Goal: Information Seeking & Learning: Learn about a topic

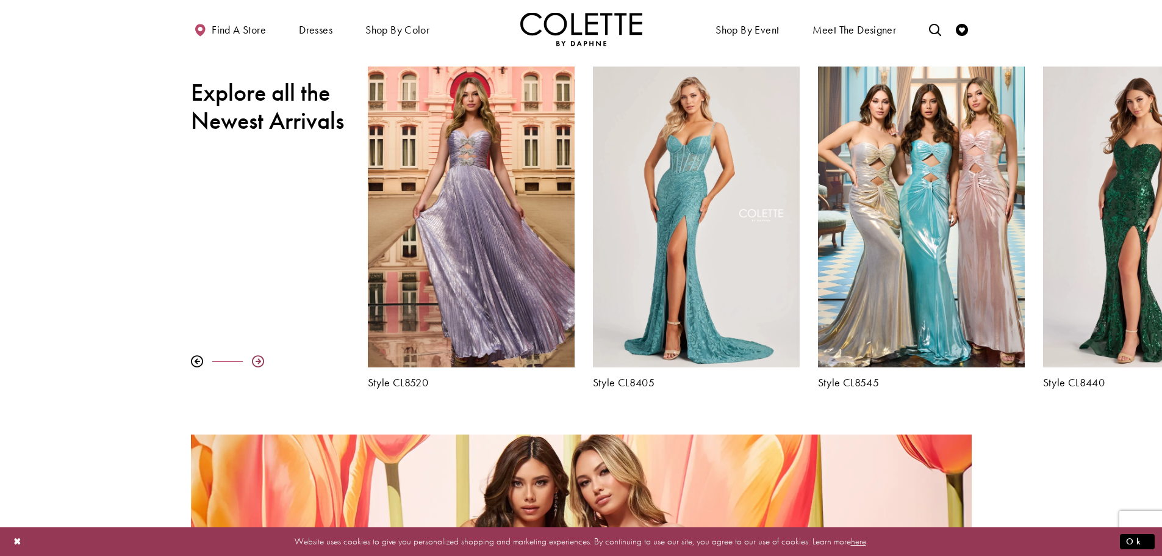
click at [252, 358] on div at bounding box center [258, 361] width 12 height 12
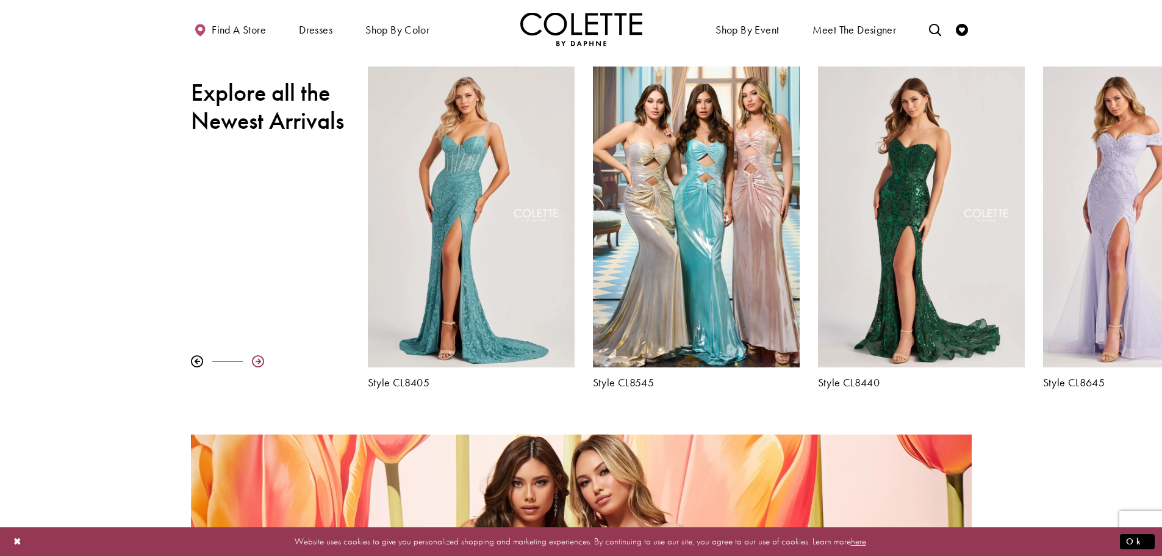
click at [254, 358] on div at bounding box center [258, 361] width 12 height 12
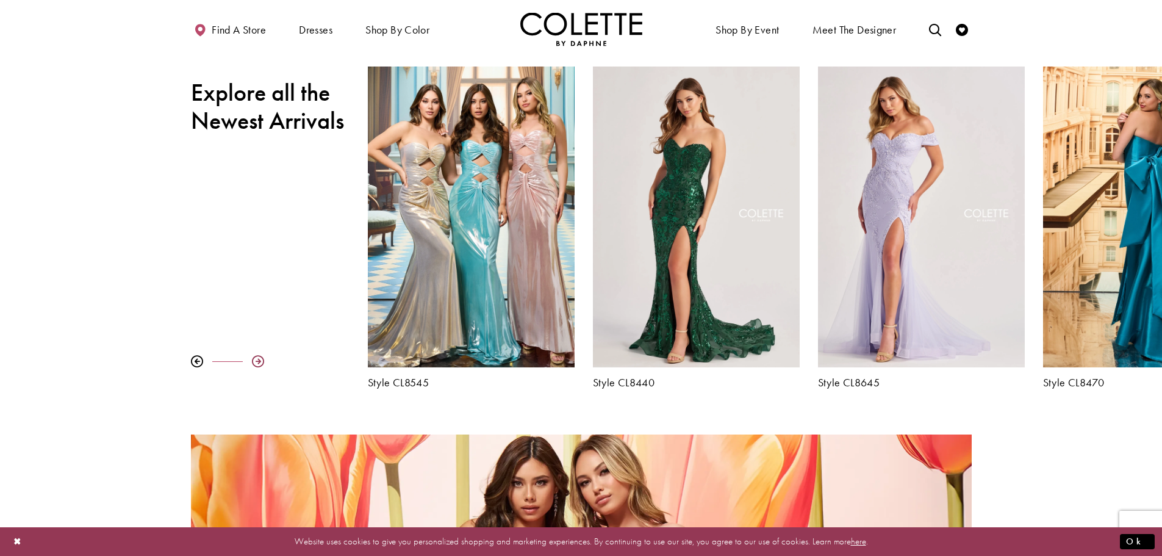
click at [254, 358] on div at bounding box center [258, 361] width 12 height 12
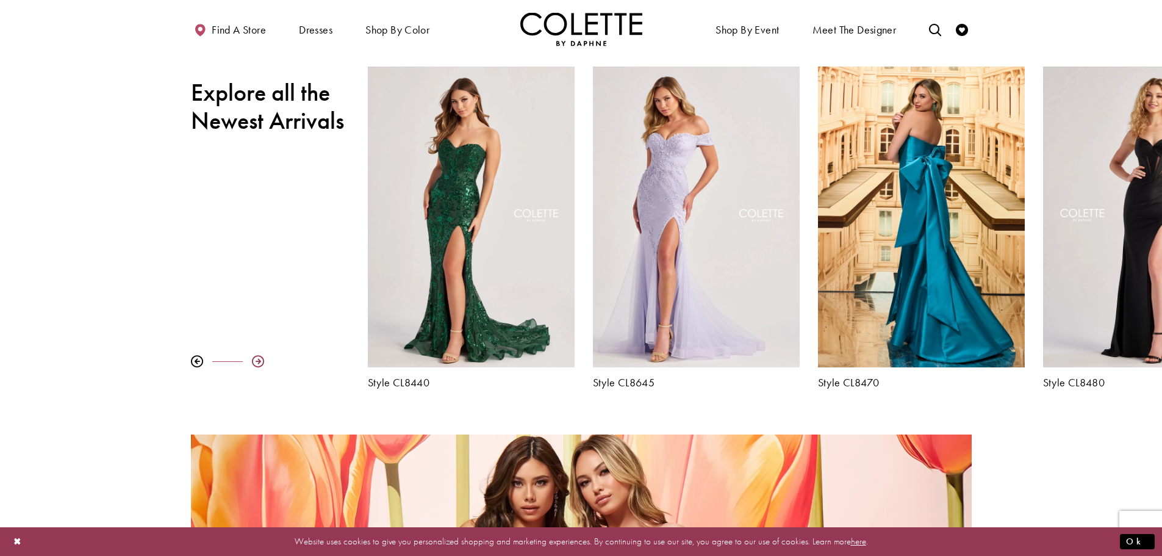
click at [254, 358] on div at bounding box center [258, 361] width 12 height 12
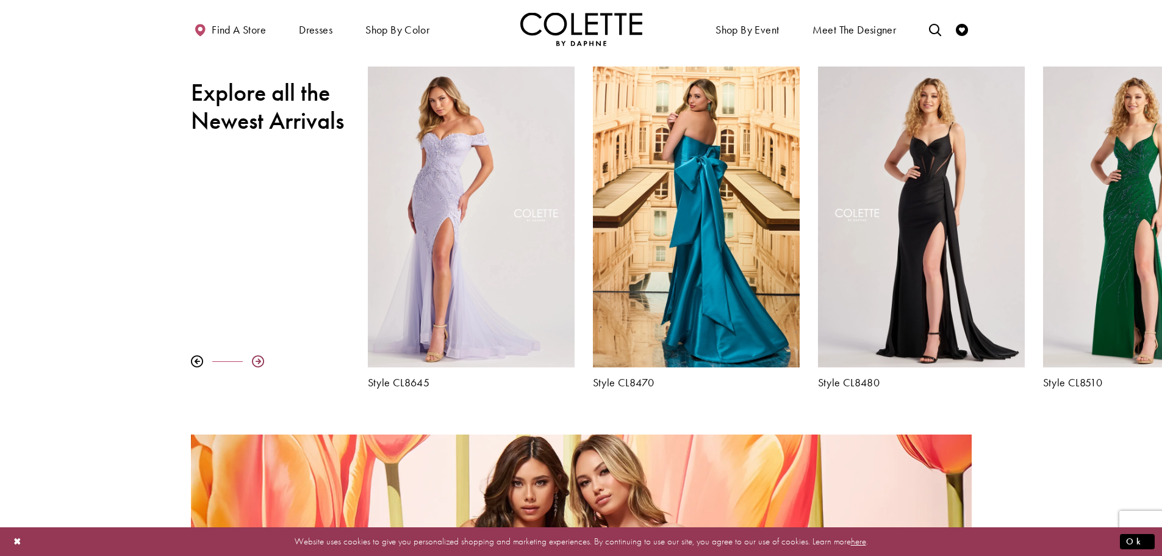
click at [254, 358] on div at bounding box center [258, 361] width 12 height 12
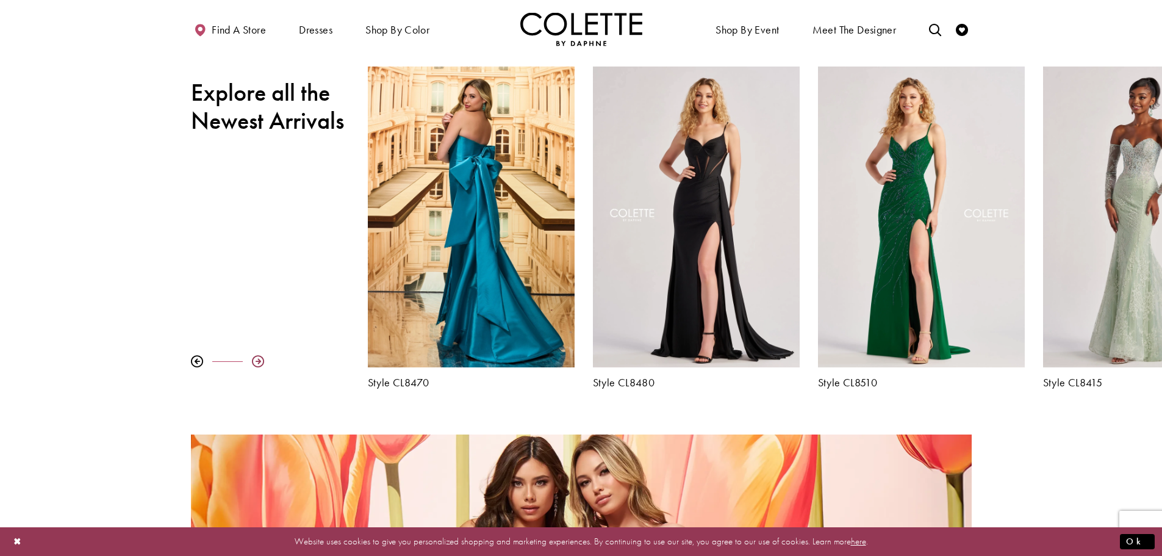
click at [254, 358] on div at bounding box center [258, 361] width 12 height 12
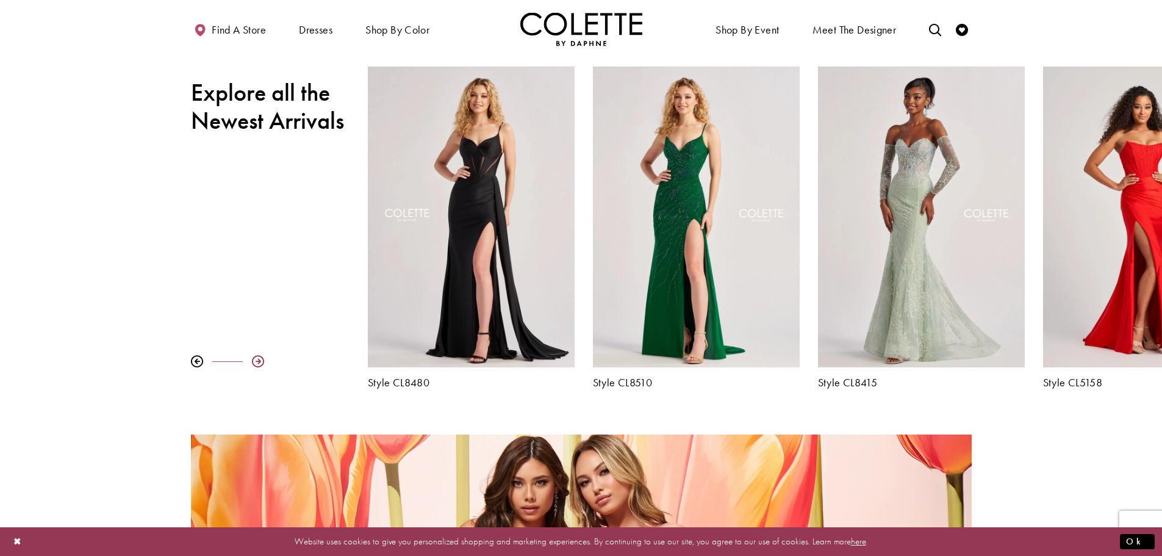
click at [254, 358] on div at bounding box center [258, 361] width 12 height 12
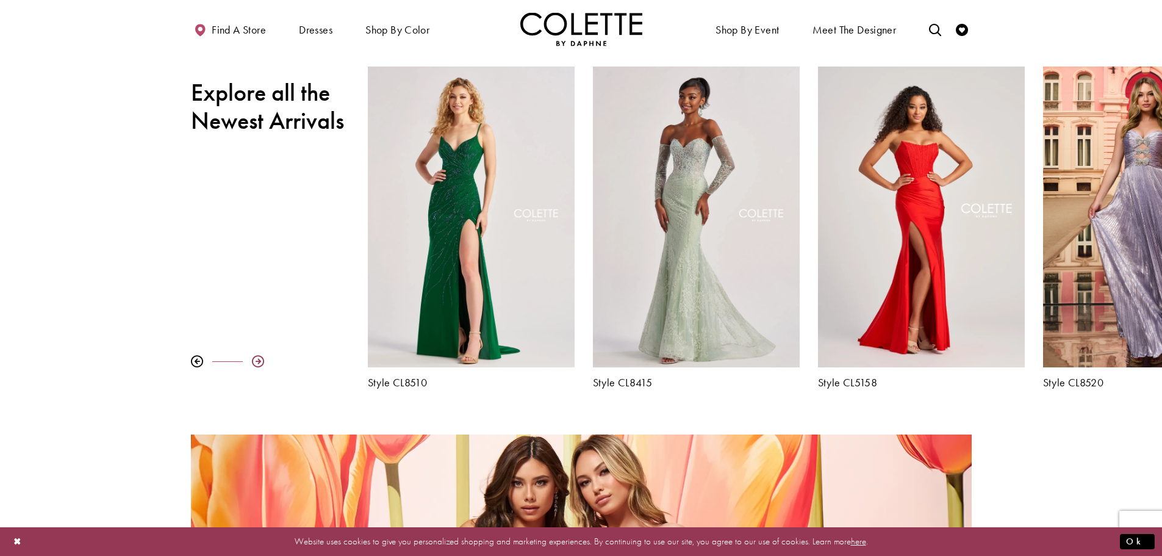
click at [254, 358] on div at bounding box center [258, 361] width 12 height 12
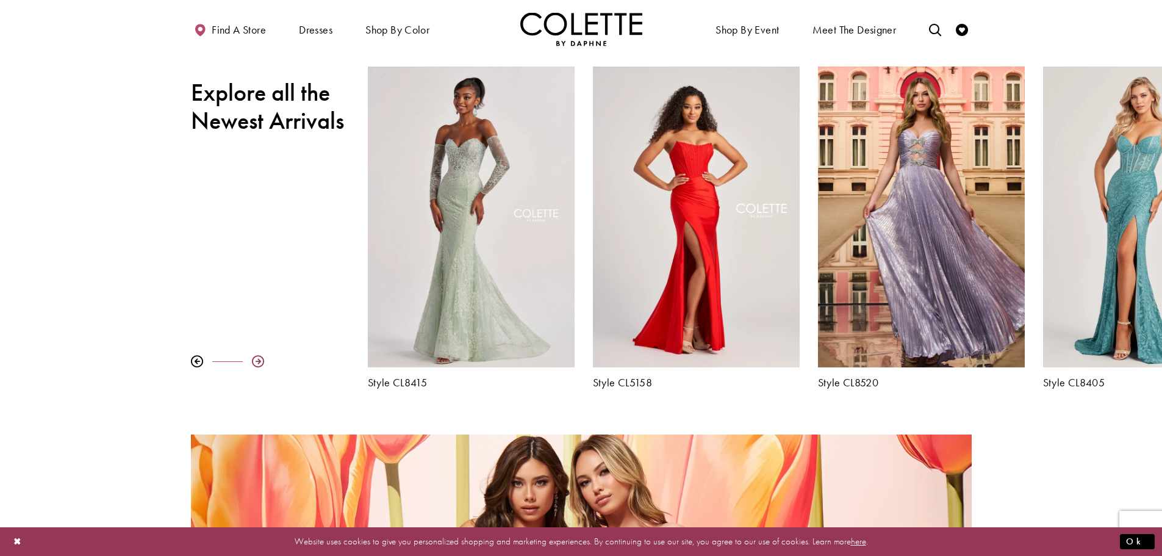
click at [254, 358] on div at bounding box center [258, 361] width 12 height 12
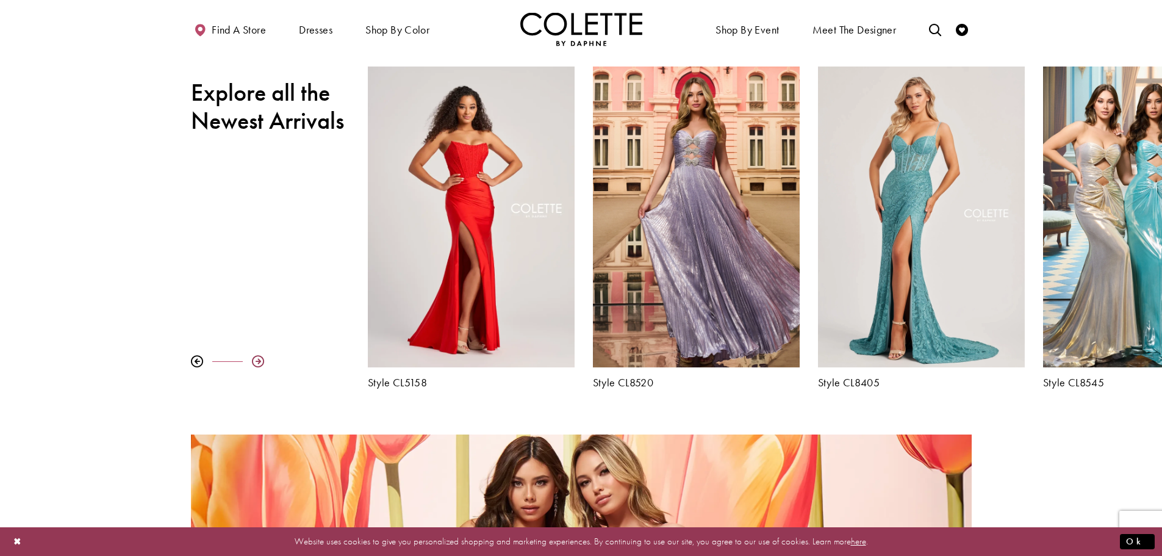
click at [254, 358] on div at bounding box center [258, 361] width 12 height 12
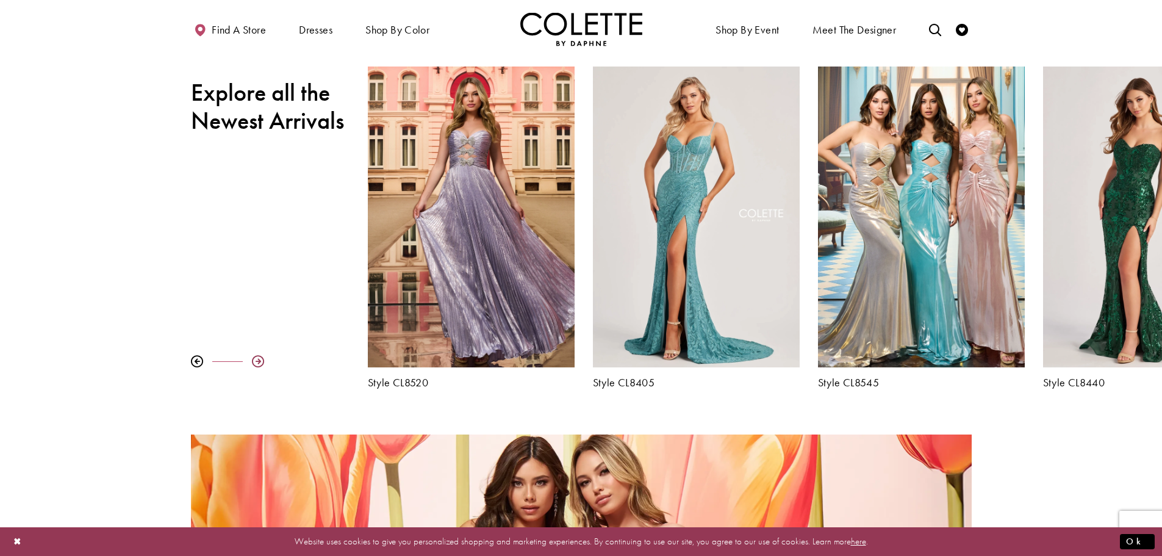
click at [254, 358] on div at bounding box center [258, 361] width 12 height 12
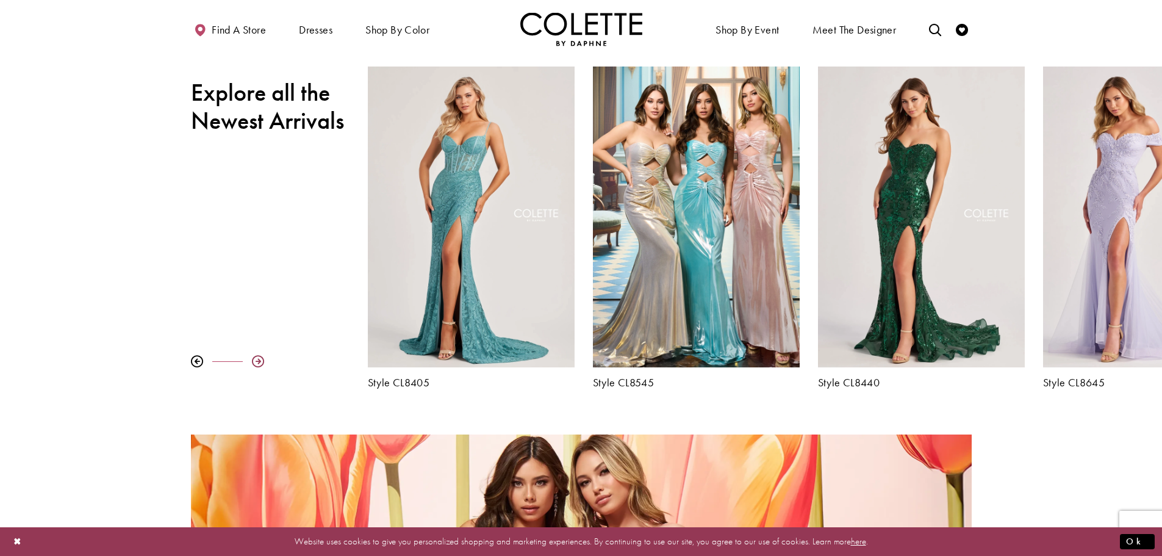
click at [254, 358] on div at bounding box center [258, 361] width 12 height 12
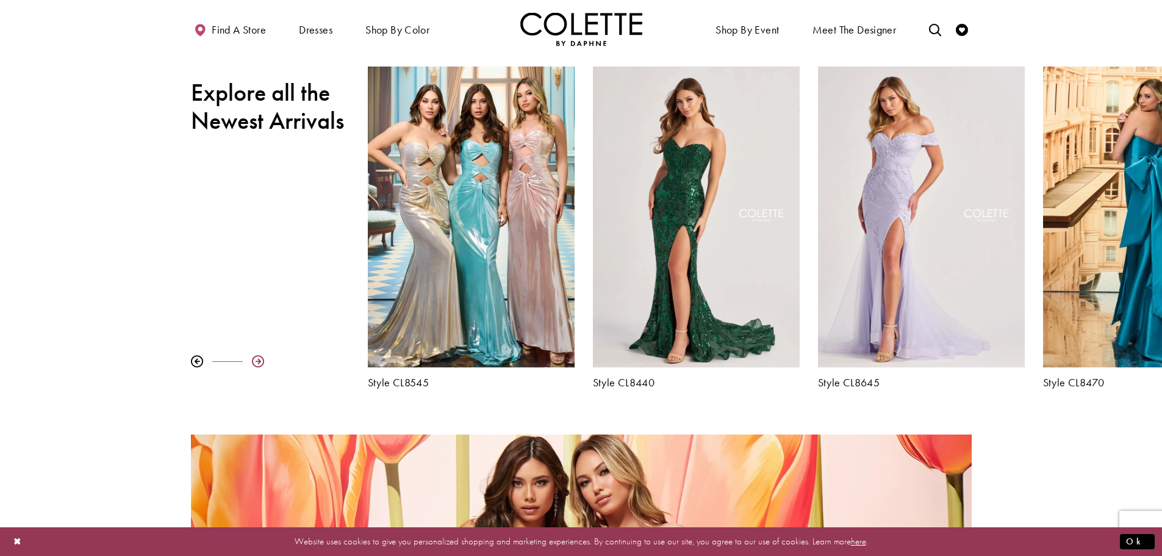
click at [254, 358] on div at bounding box center [258, 361] width 12 height 12
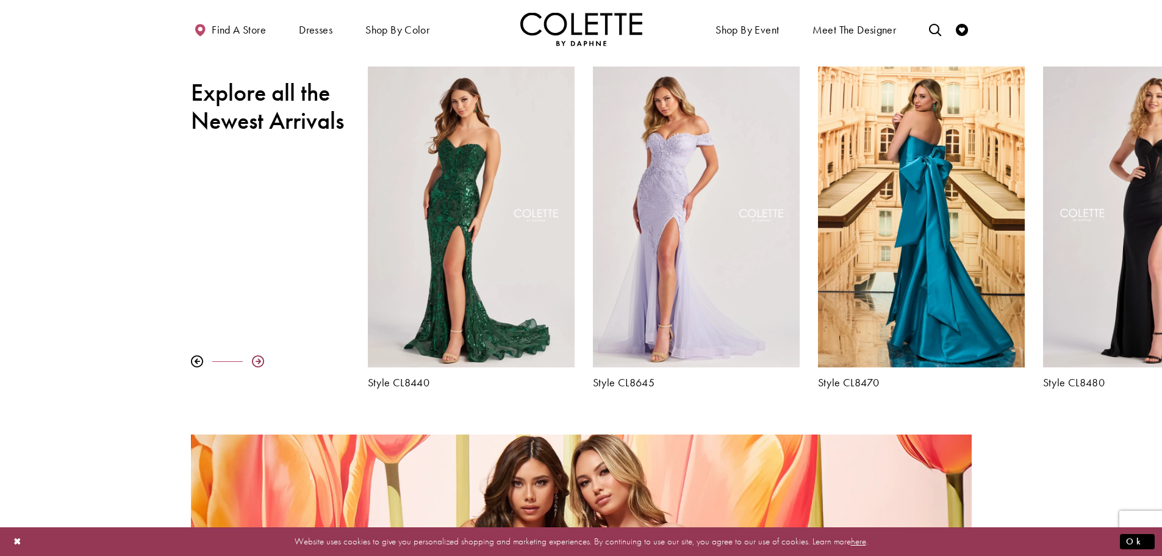
click at [254, 358] on div at bounding box center [258, 361] width 12 height 12
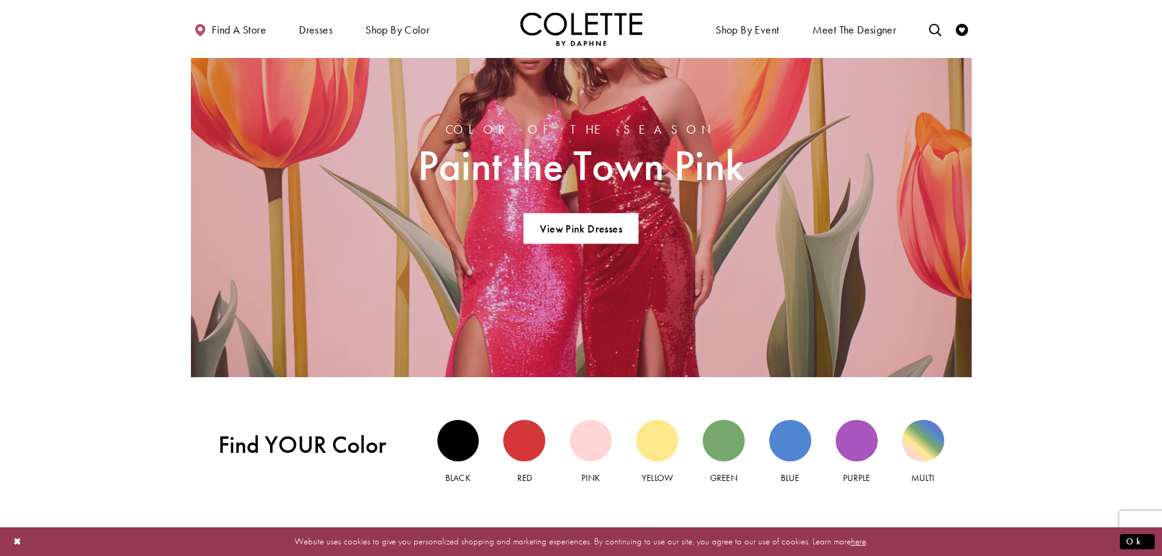
scroll to position [1037, 0]
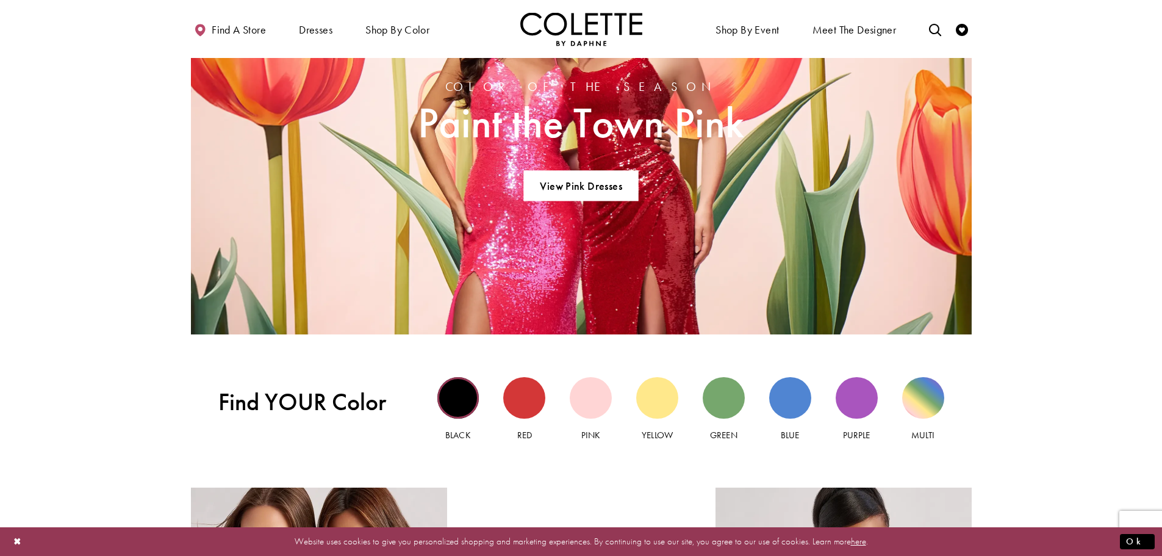
click at [444, 402] on div "Black view" at bounding box center [459, 398] width 42 height 42
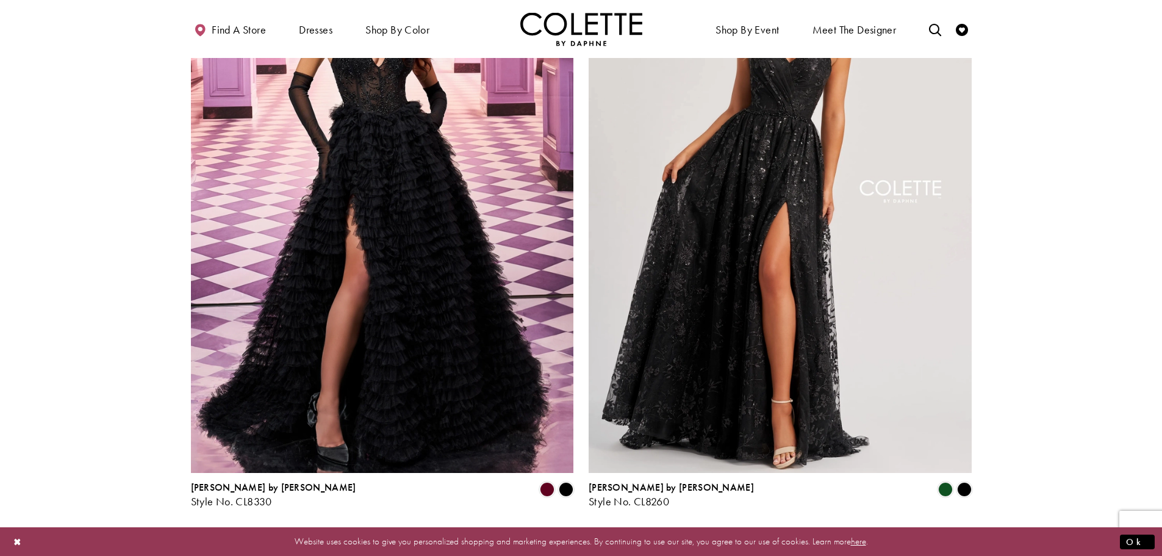
scroll to position [2075, 0]
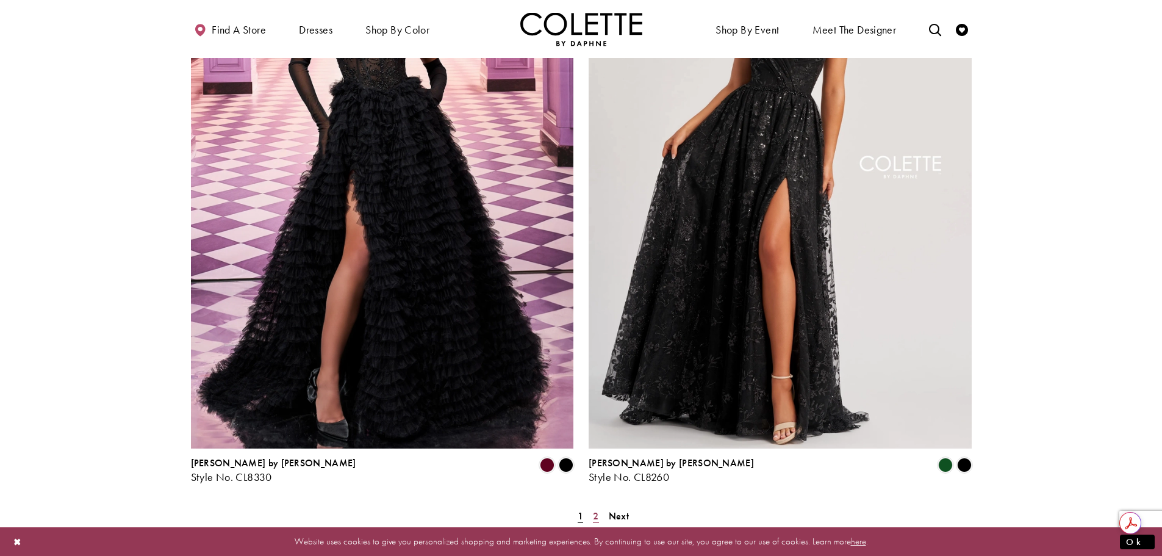
click at [596, 510] on span "2" at bounding box center [595, 516] width 5 height 13
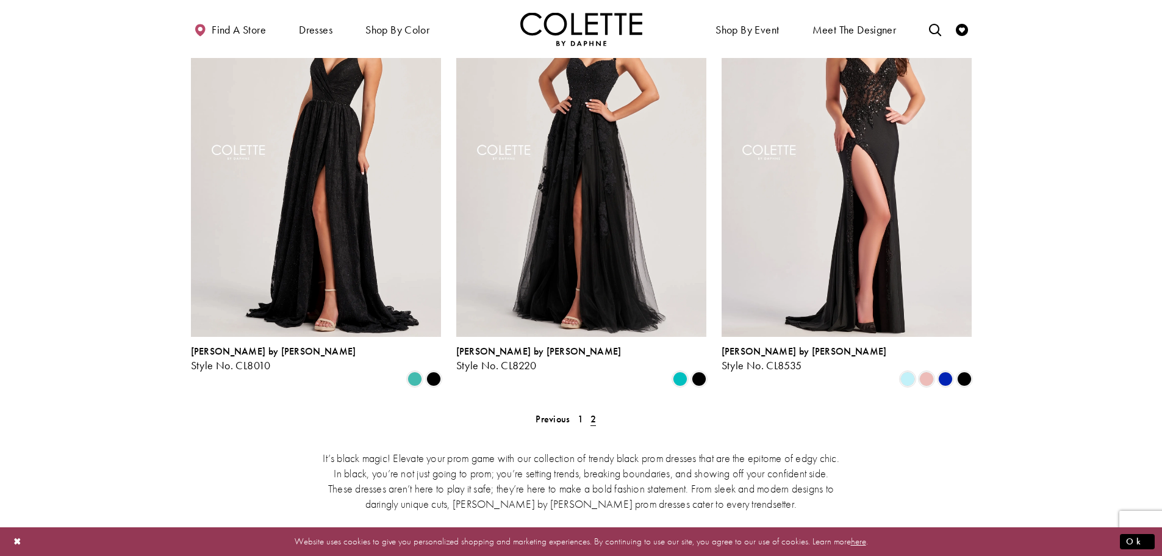
scroll to position [737, 0]
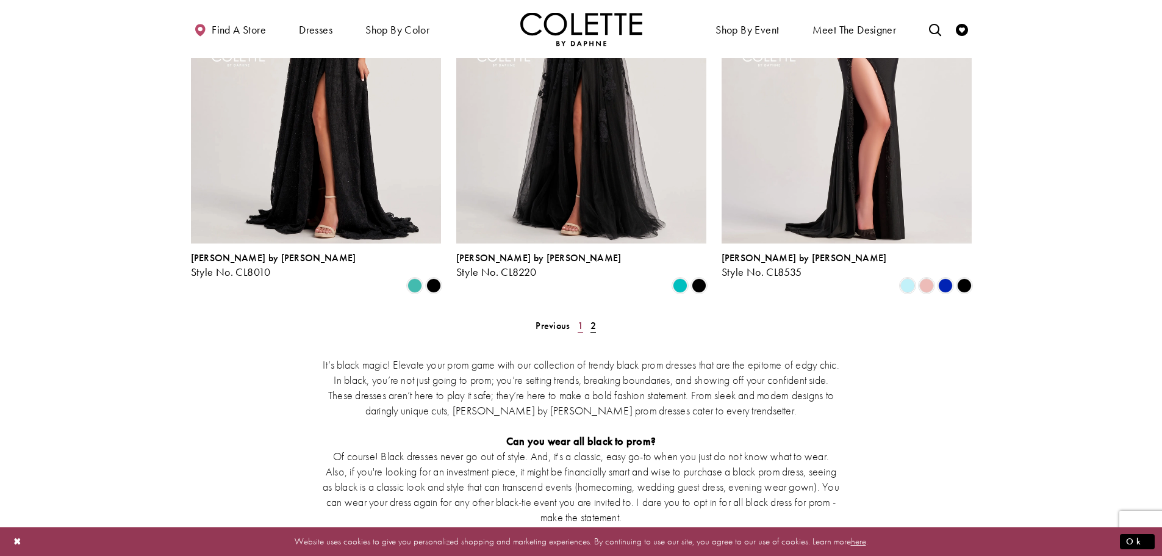
click at [578, 319] on span "1" at bounding box center [580, 325] width 5 height 13
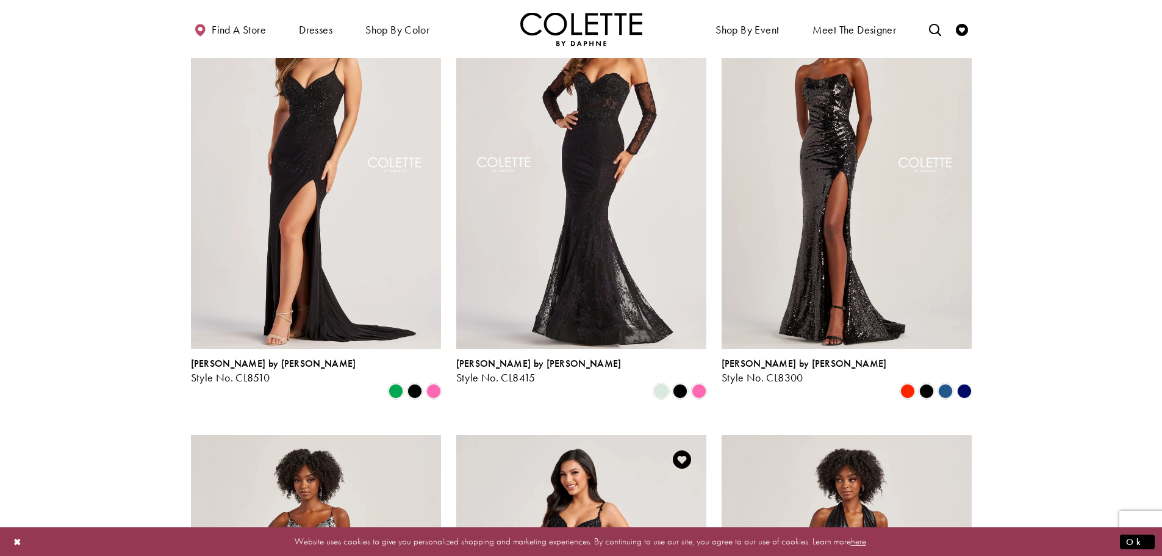
scroll to position [798, 0]
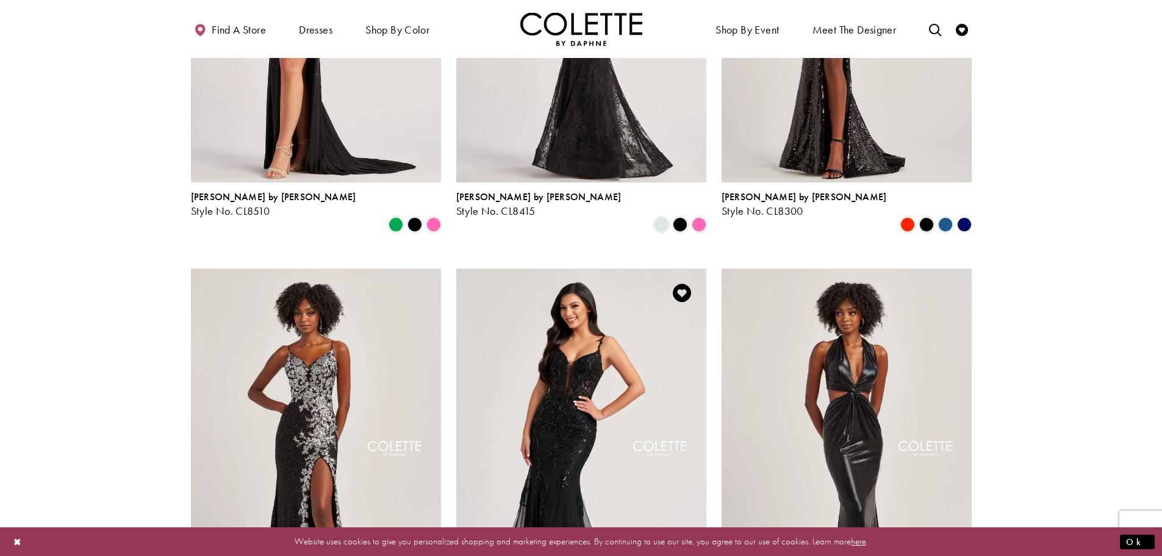
click at [599, 333] on img "Visit Colette by Daphne Style No. CL8210 Page" at bounding box center [581, 450] width 250 height 364
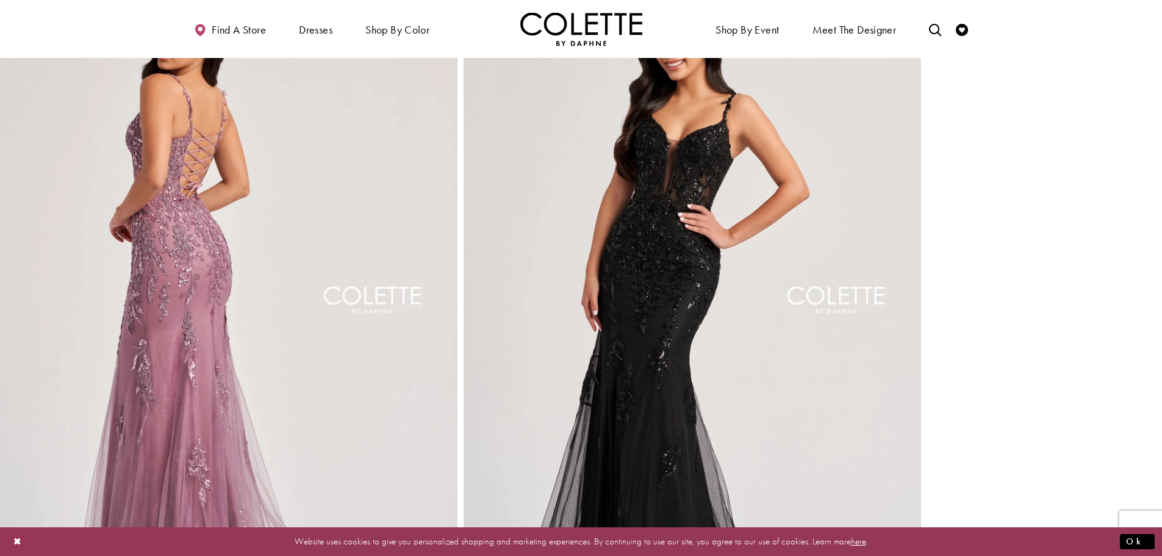
scroll to position [779, 0]
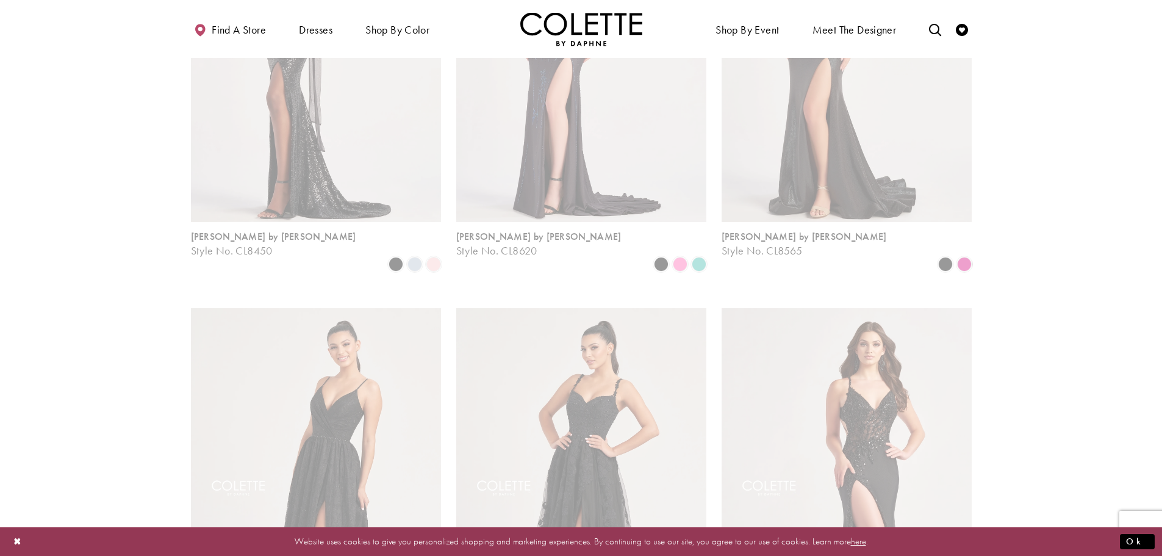
scroll to position [66, 0]
